Goal: Transaction & Acquisition: Book appointment/travel/reservation

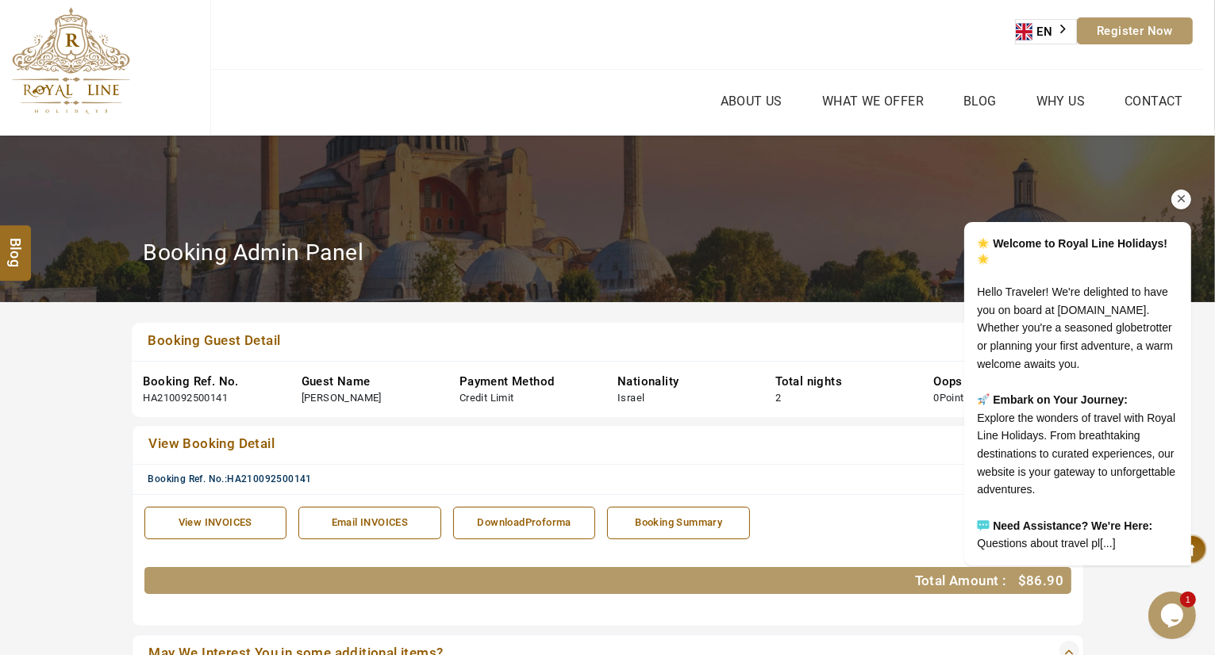
click at [1192, 186] on div "Welcome to Royal Line Holidays! Hello Traveler! We're delighted to have you on …" at bounding box center [1055, 325] width 286 height 510
click at [1178, 191] on icon "Chat attention grabber" at bounding box center [1180, 198] width 14 height 14
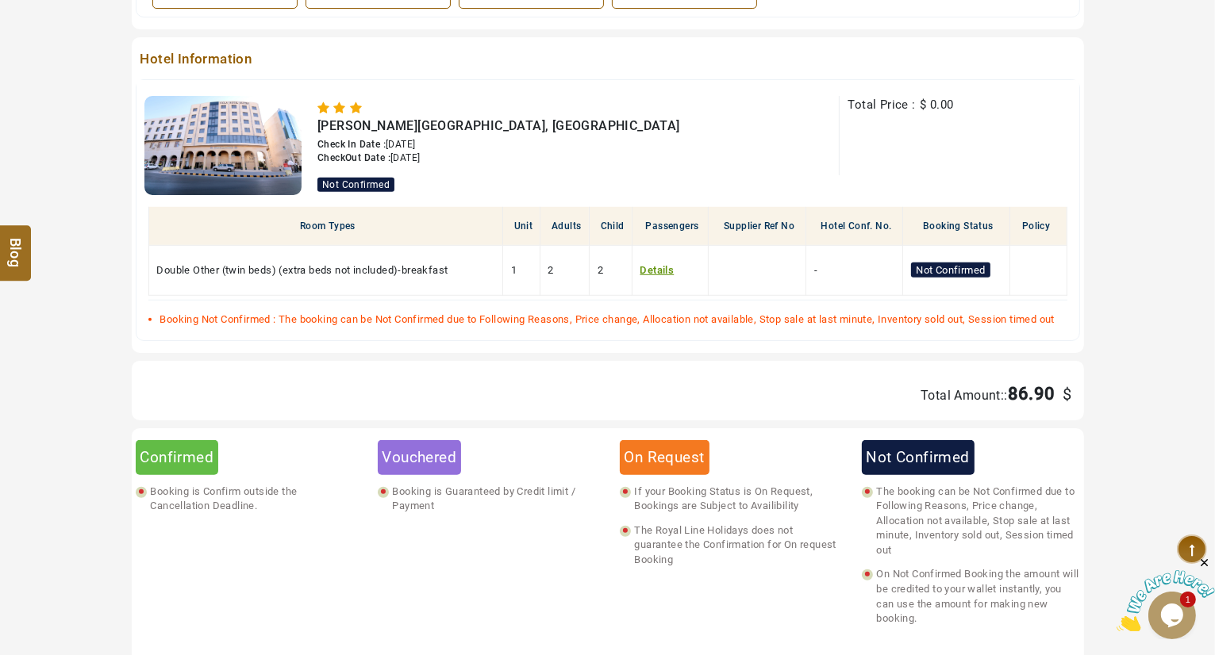
scroll to position [1047, 0]
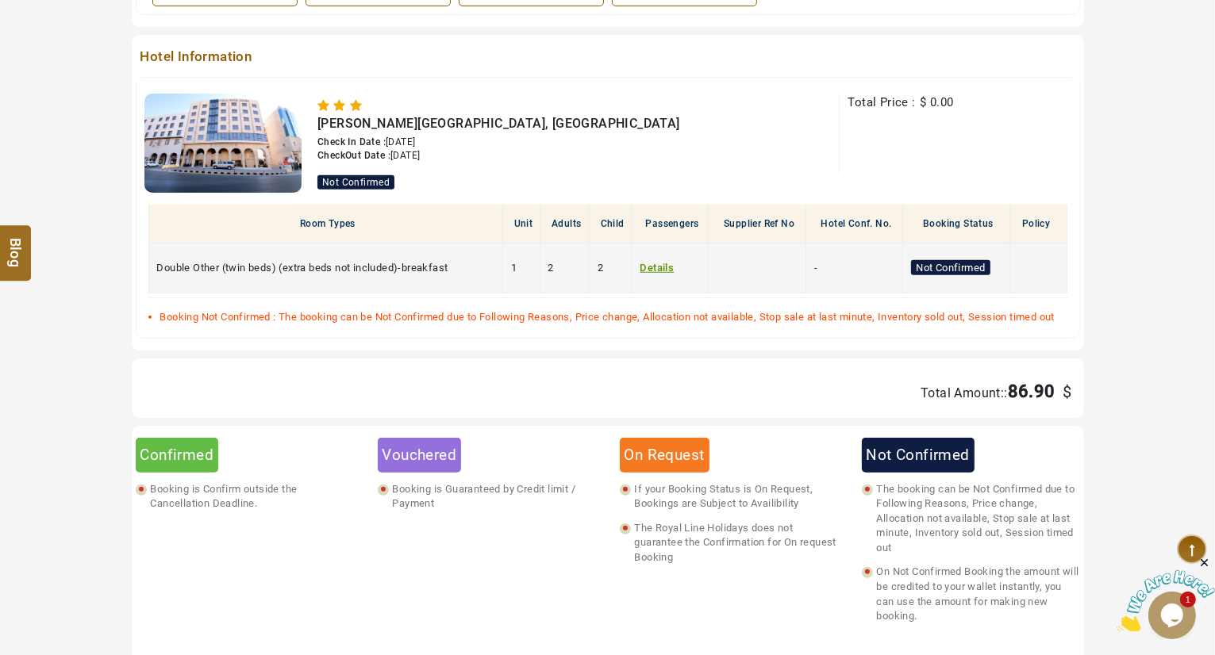
click at [326, 262] on span "Double Other (twin beds) (extra beds not included)-breakfast" at bounding box center [302, 268] width 291 height 12
copy span "Double Other (twin beds) (extra beds not included)-breakfast"
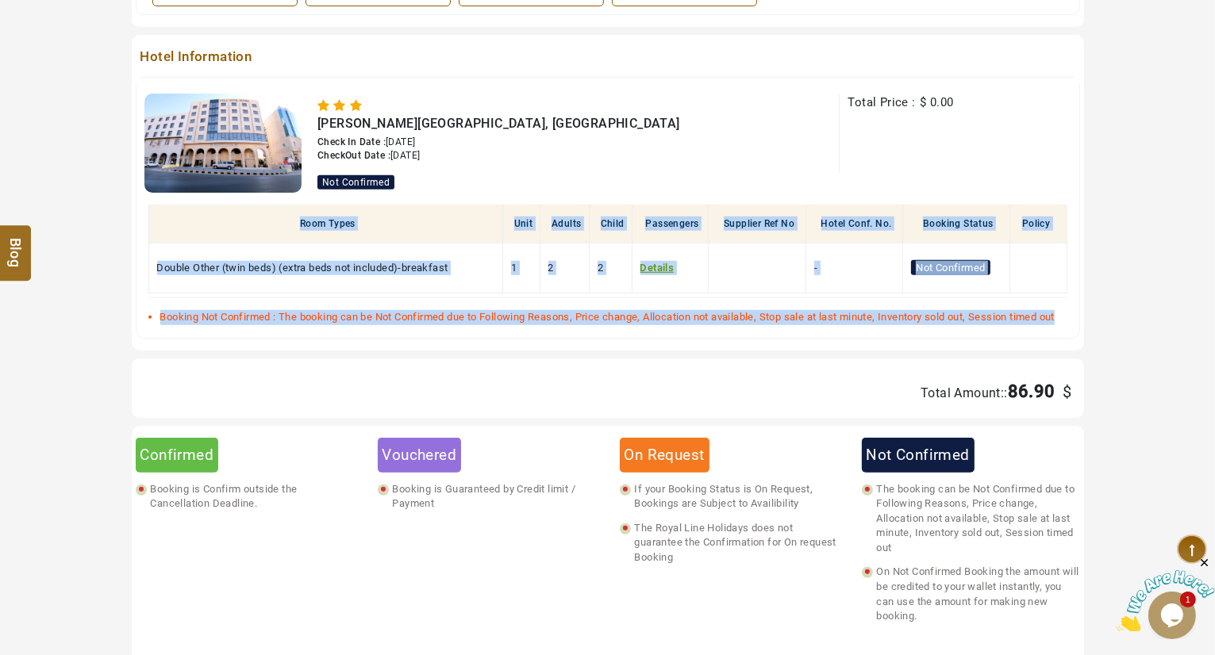
drag, startPoint x: 1214, startPoint y: 370, endPoint x: 1215, endPoint y: 243, distance: 126.9
click at [1214, 243] on html "USD AED AED EUR € USD $ INR ₹ THB ฿ IDR Rp BHD BHD TRY ₺ Credit Limit EN HE AR …" at bounding box center [607, 141] width 1215 height 2377
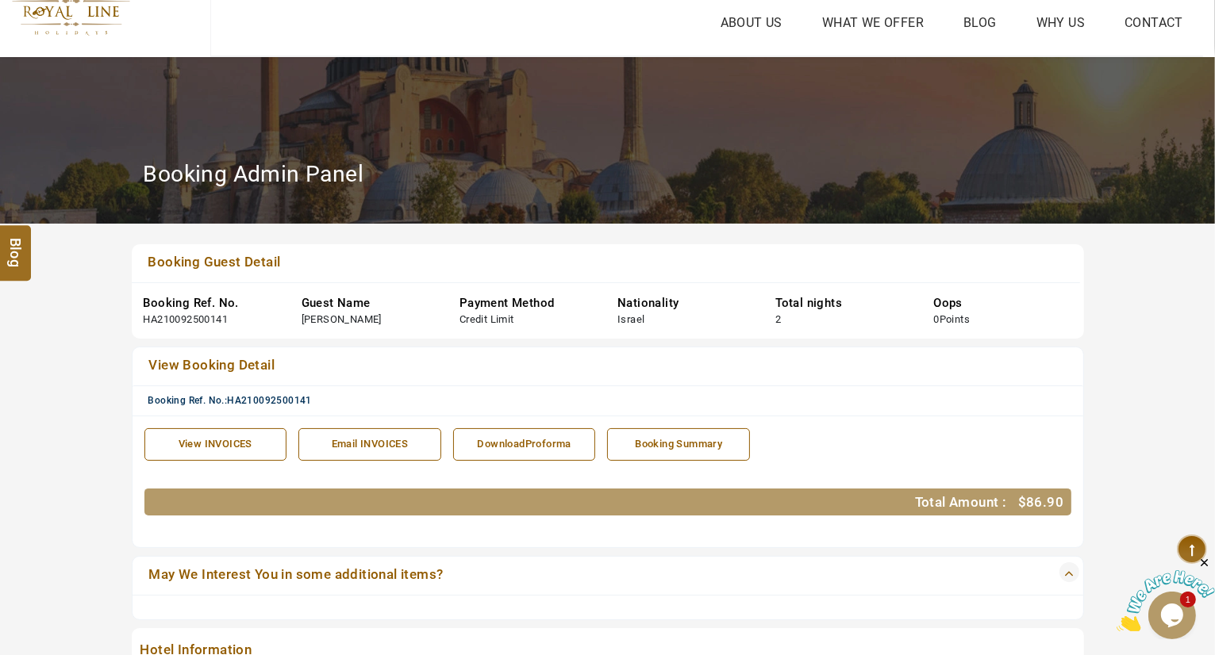
scroll to position [39, 0]
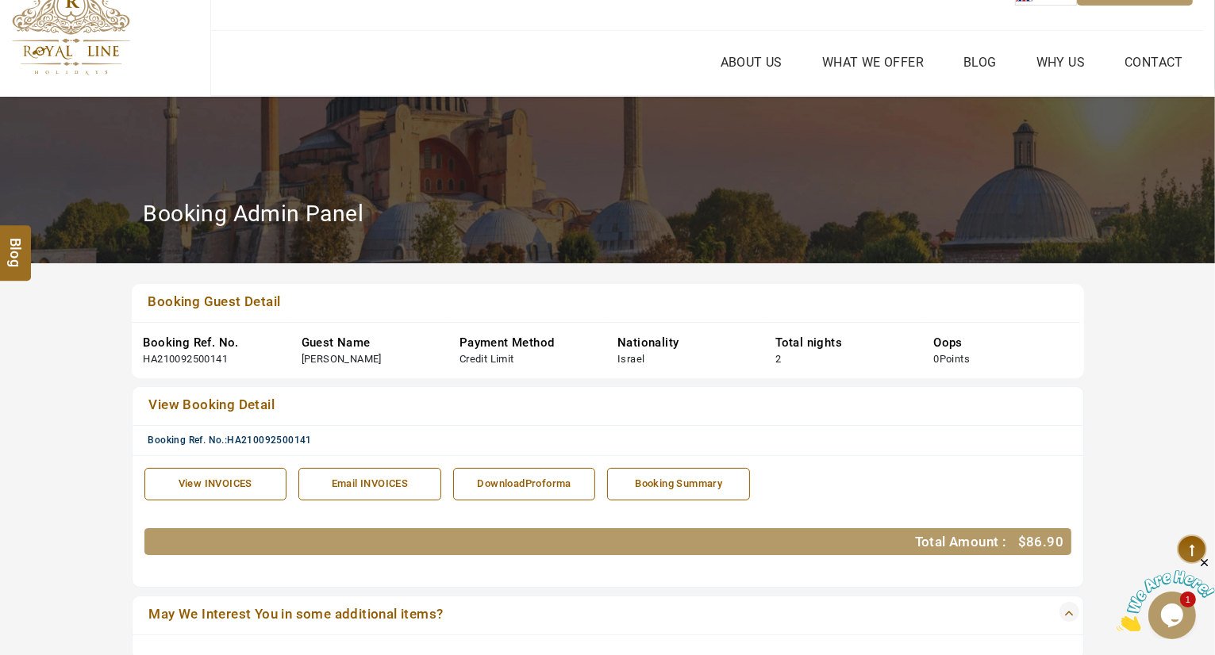
click at [355, 361] on div "[PERSON_NAME]" at bounding box center [341, 359] width 80 height 15
copy div "[PERSON_NAME]"
